Goal: Transaction & Acquisition: Obtain resource

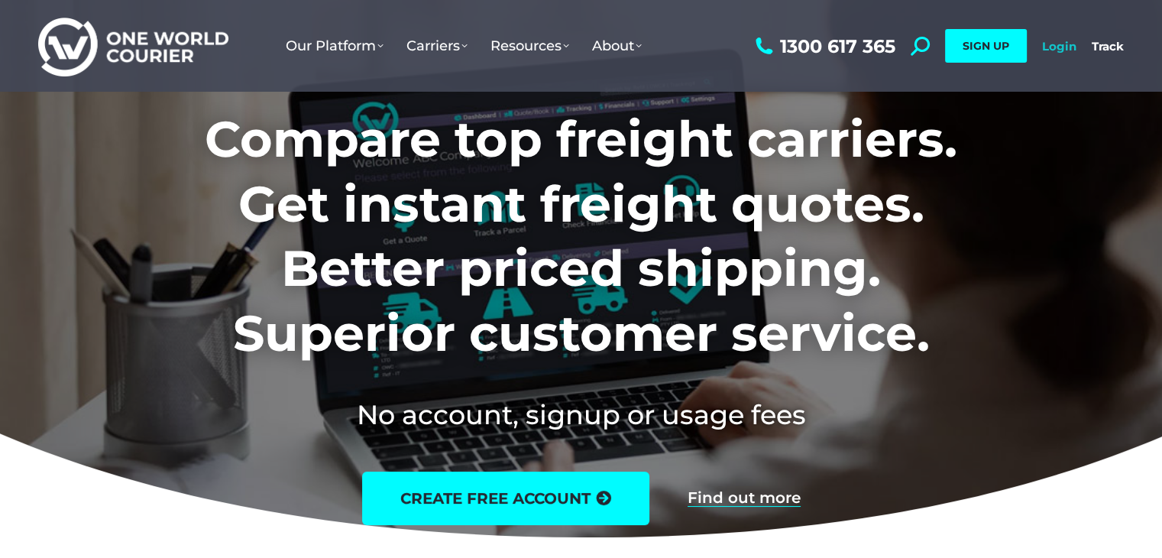
click at [1071, 41] on link "Login" at bounding box center [1059, 46] width 34 height 15
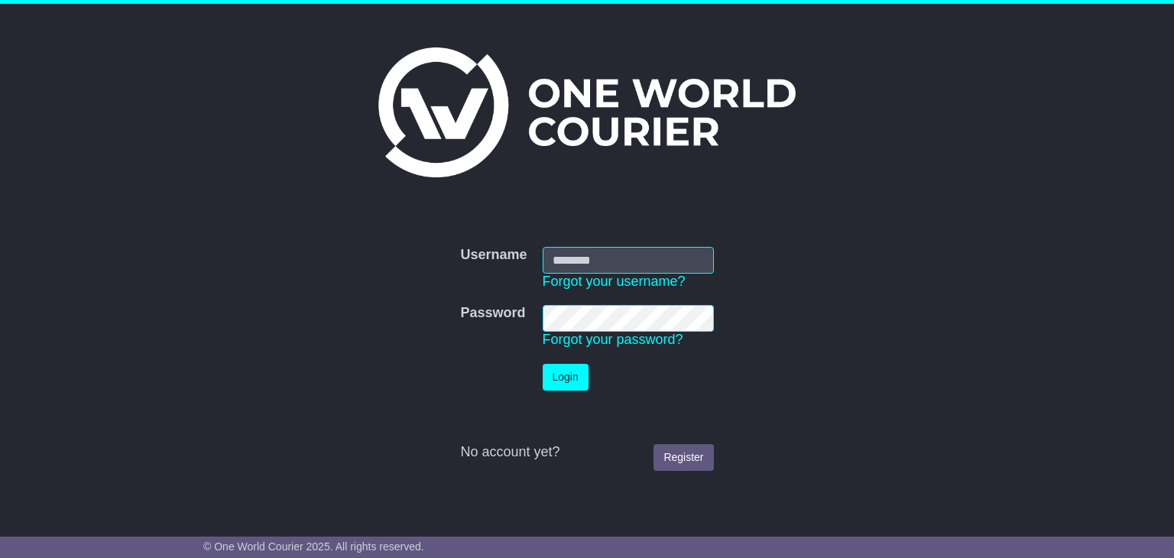
type input "**********"
click at [551, 382] on button "Login" at bounding box center [566, 377] width 46 height 27
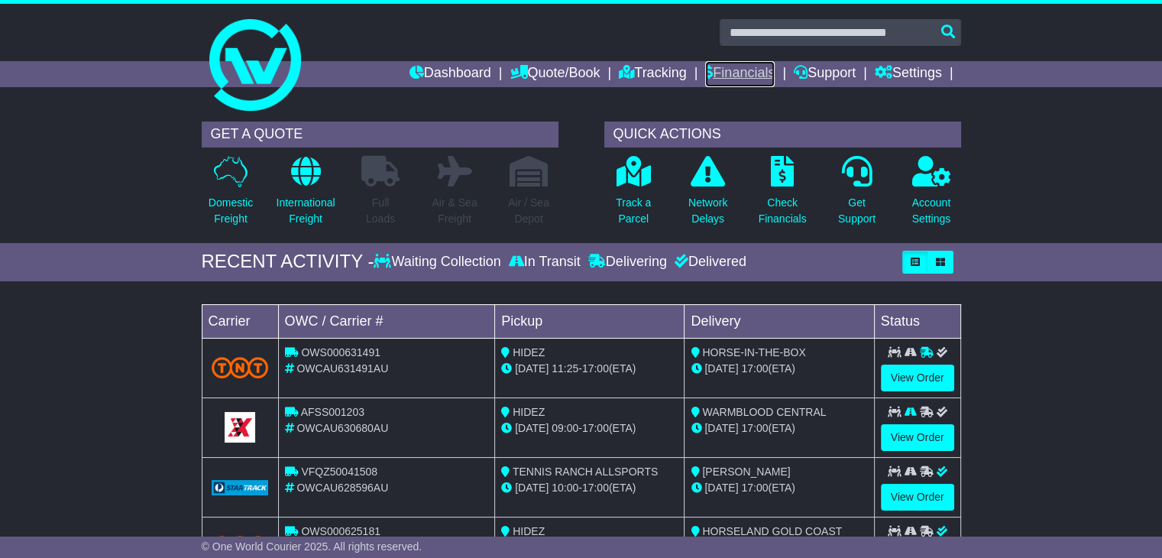
click at [749, 71] on link "Financials" at bounding box center [740, 74] width 70 height 26
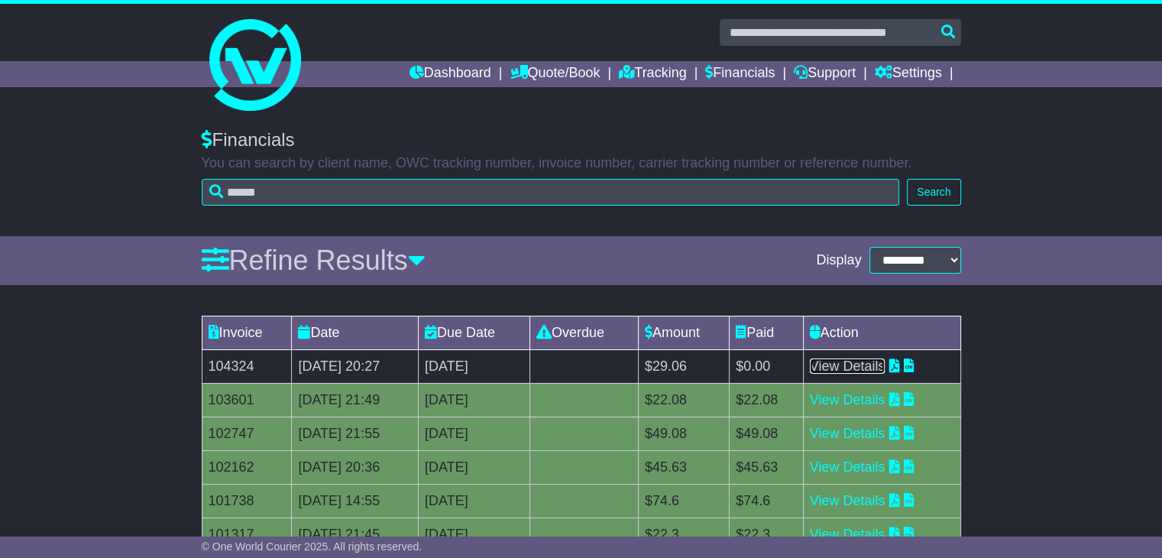
click at [865, 370] on link "View Details" at bounding box center [848, 365] width 76 height 15
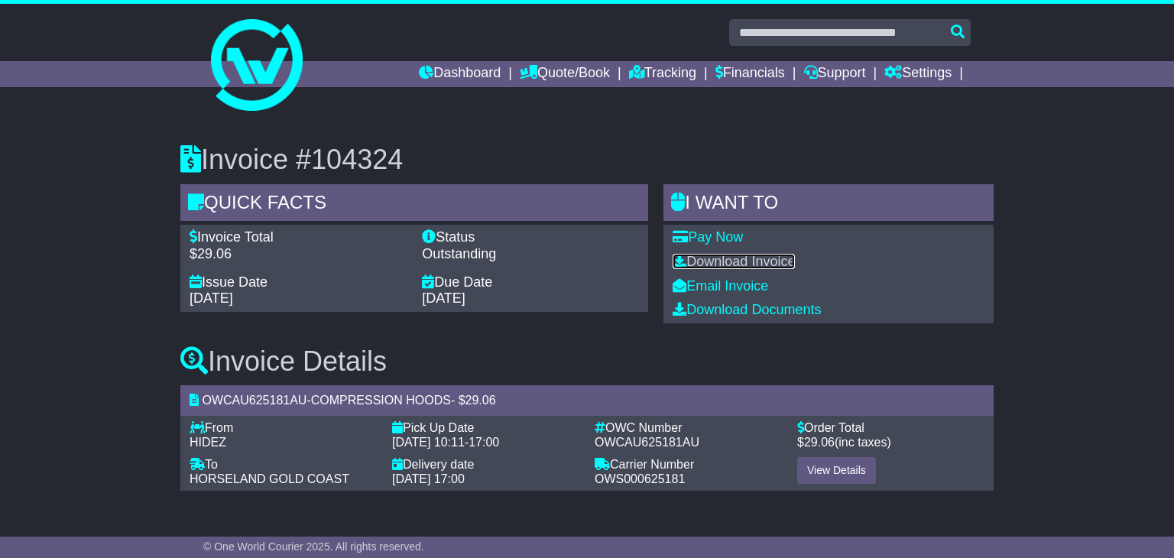
click at [733, 261] on link "Download Invoice" at bounding box center [733, 261] width 122 height 15
click at [753, 77] on link "Financials" at bounding box center [750, 74] width 70 height 26
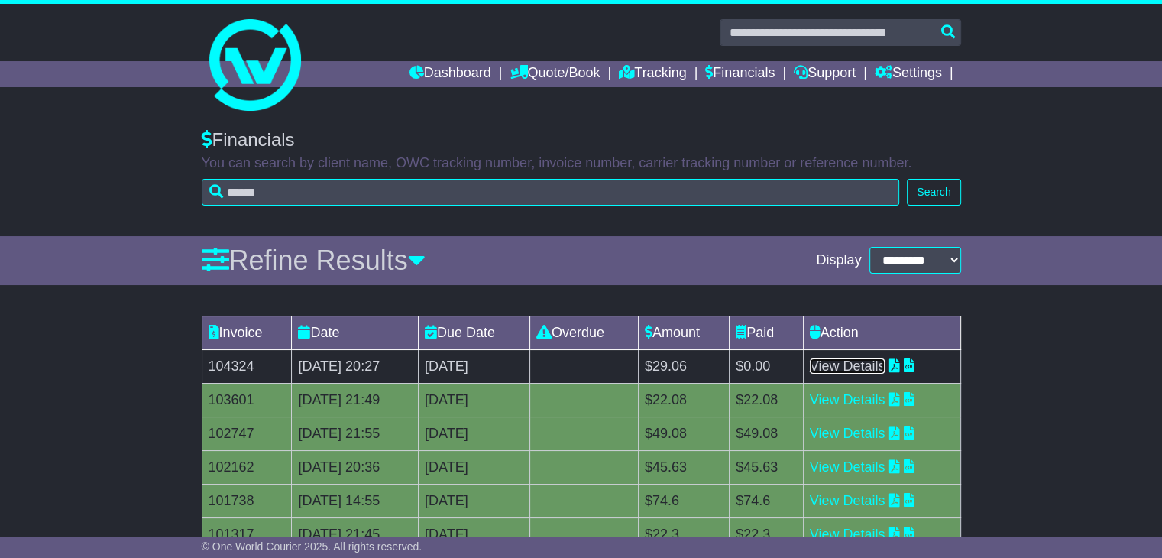
click at [852, 365] on link "View Details" at bounding box center [848, 365] width 76 height 15
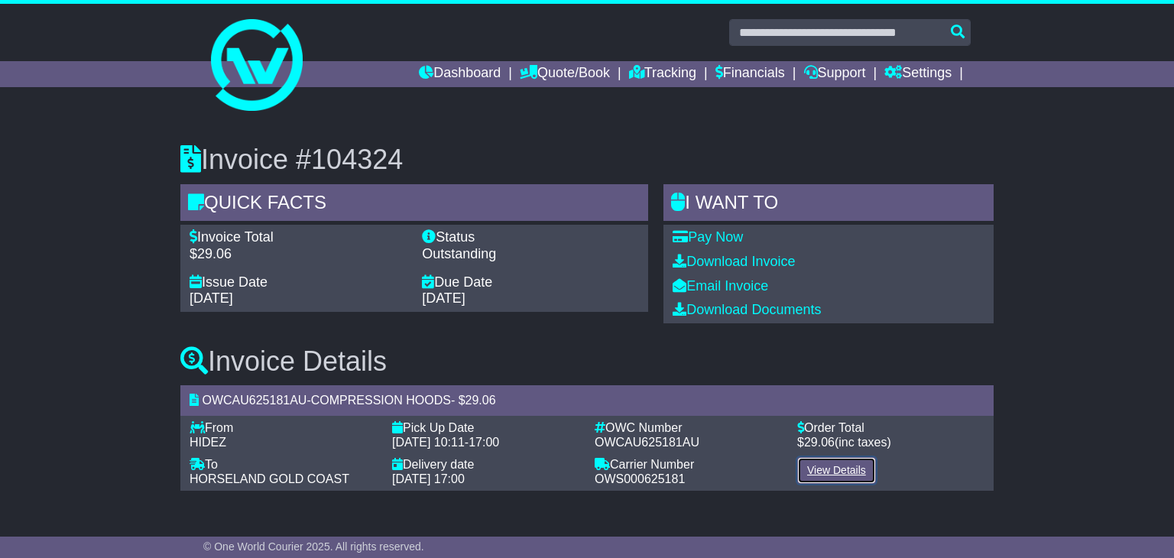
click at [821, 467] on link "View Details" at bounding box center [836, 470] width 79 height 27
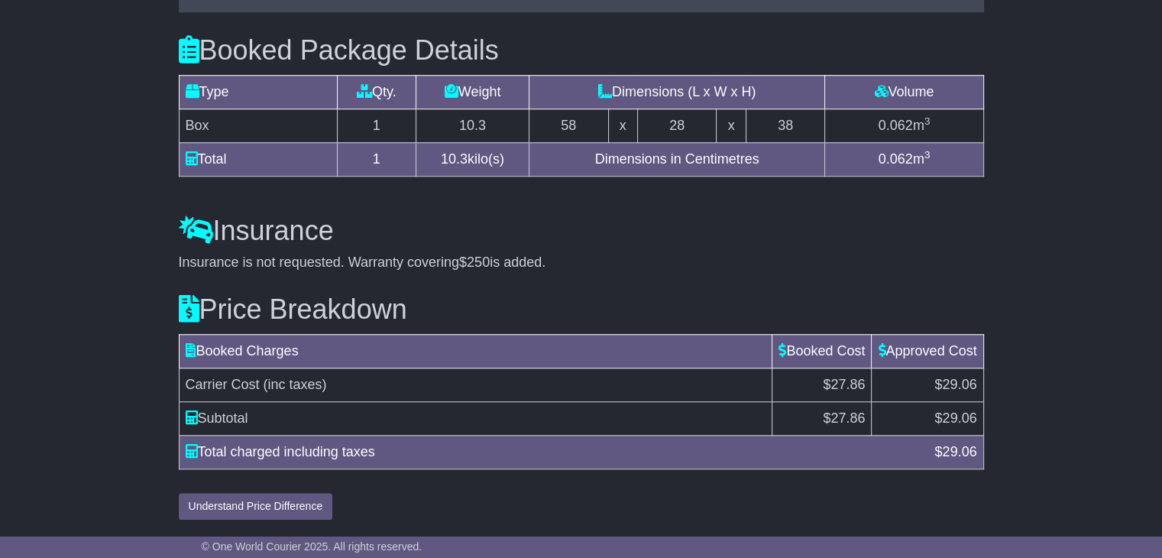
scroll to position [1353, 0]
